Goal: Task Accomplishment & Management: Use online tool/utility

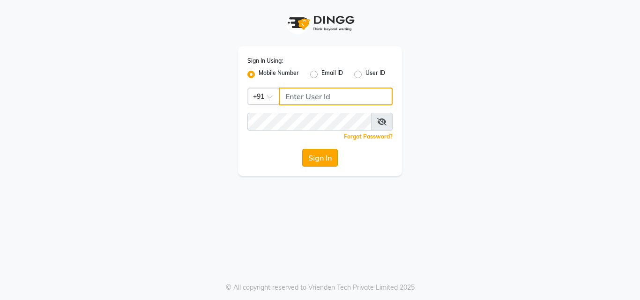
type input "9561719561"
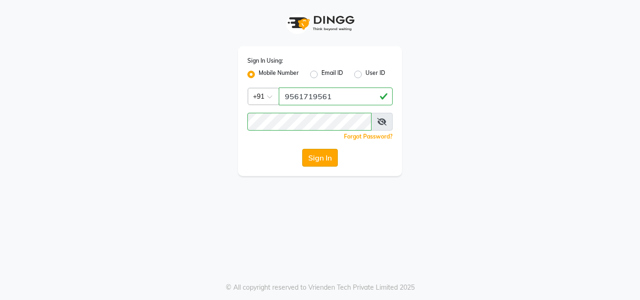
click at [322, 157] on button "Sign In" at bounding box center [320, 158] width 36 height 18
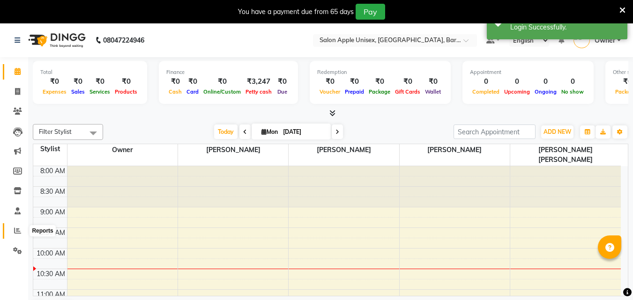
drag, startPoint x: 17, startPoint y: 228, endPoint x: 27, endPoint y: 214, distance: 16.7
click at [16, 228] on icon at bounding box center [17, 230] width 7 height 7
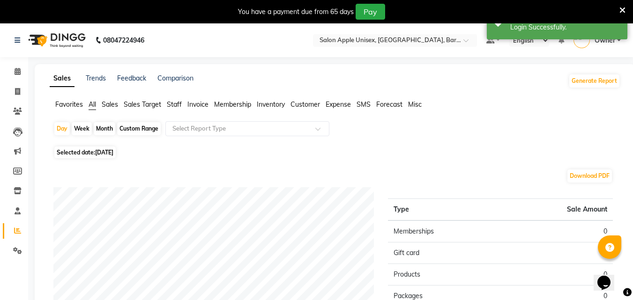
click at [114, 128] on div "Month" at bounding box center [105, 128] width 22 height 13
select select "9"
select select "2025"
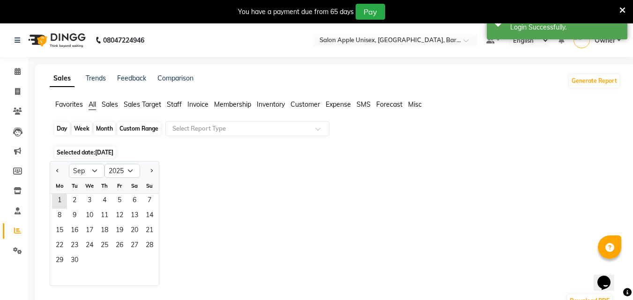
click at [111, 128] on div "Month" at bounding box center [105, 128] width 22 height 13
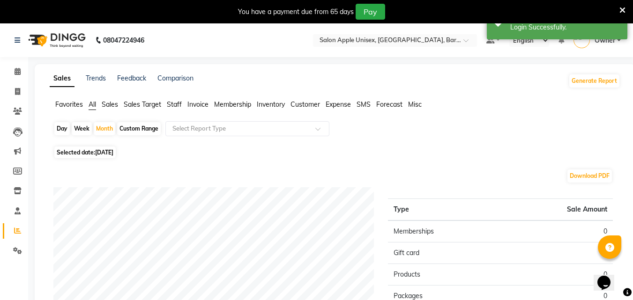
click at [105, 122] on div "Day Week Month Custom Range Select Report Type" at bounding box center [334, 132] width 563 height 22
click at [104, 129] on div "Month" at bounding box center [105, 128] width 22 height 13
select select "9"
select select "2025"
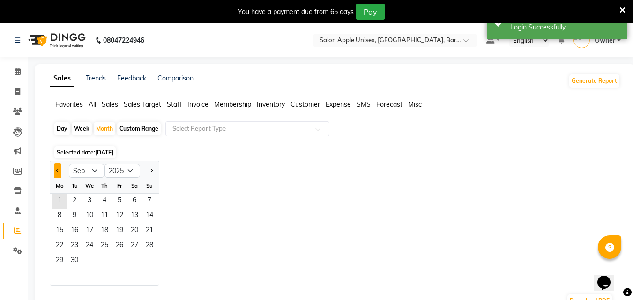
drag, startPoint x: 52, startPoint y: 170, endPoint x: 58, endPoint y: 172, distance: 5.3
click at [53, 170] on div at bounding box center [59, 170] width 19 height 15
click at [58, 172] on span "Previous month" at bounding box center [57, 170] width 3 height 3
select select "8"
click at [154, 266] on span "31" at bounding box center [149, 261] width 15 height 15
